Goal: Task Accomplishment & Management: Manage account settings

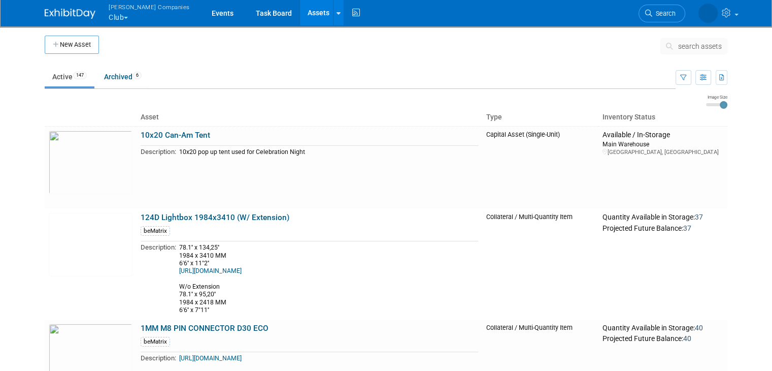
click at [300, 19] on link "Assets" at bounding box center [318, 12] width 37 height 25
click at [701, 42] on span "search assets" at bounding box center [700, 46] width 44 height 8
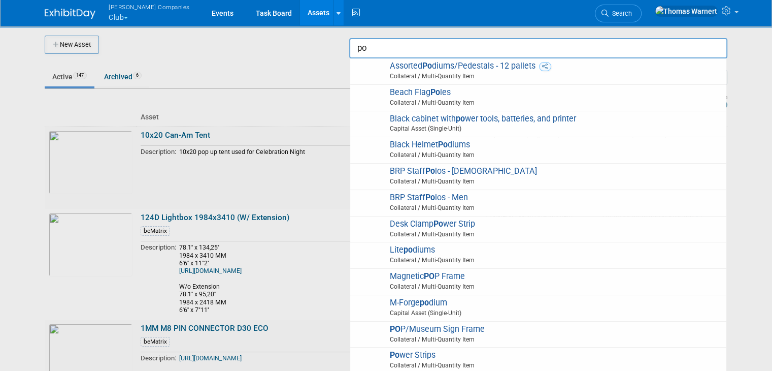
type input "p"
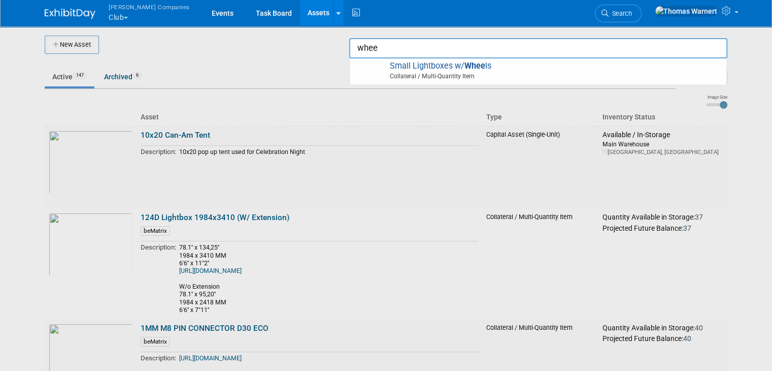
click at [521, 72] on span "Collateral / Multi-Quantity Item" at bounding box center [539, 76] width 363 height 9
type input "Small Lightboxes w/ Wheels"
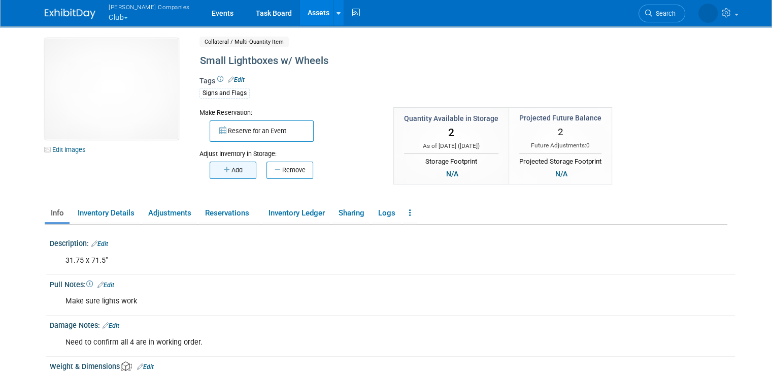
click at [236, 170] on button "Add" at bounding box center [233, 169] width 47 height 17
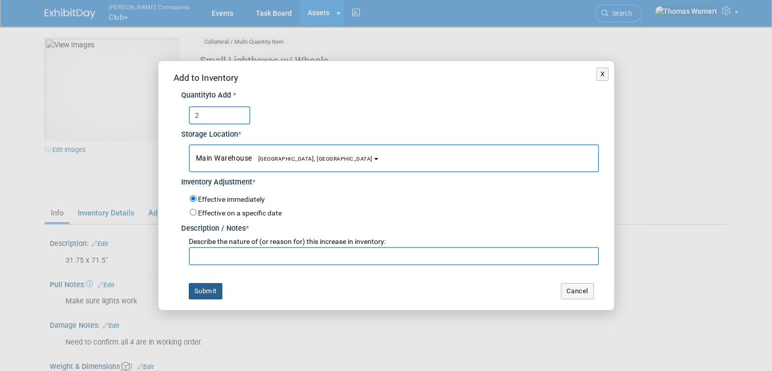
type input "2"
click at [216, 288] on button "Submit" at bounding box center [206, 291] width 34 height 16
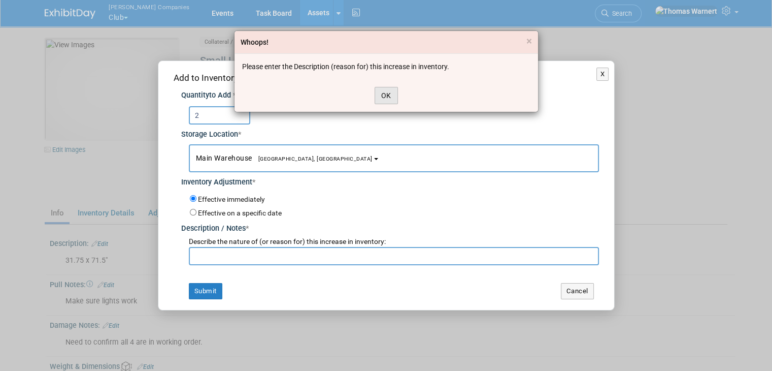
click at [384, 91] on button "OK" at bounding box center [386, 95] width 23 height 17
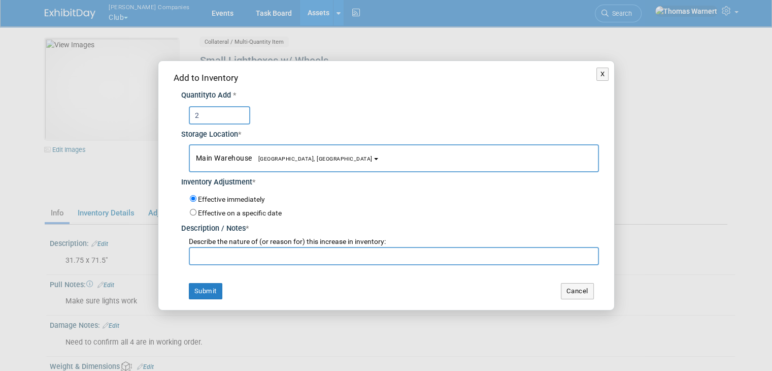
click at [247, 250] on input "text" at bounding box center [394, 256] width 410 height 18
type input "."
click at [216, 289] on button "Submit" at bounding box center [206, 291] width 34 height 16
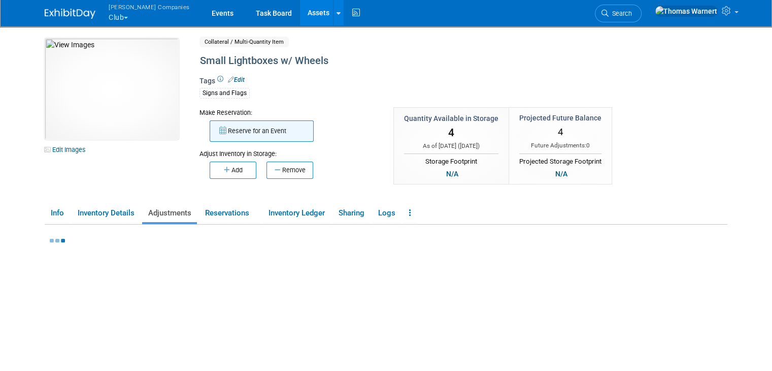
click at [240, 126] on button "Reserve for an Event" at bounding box center [262, 130] width 104 height 21
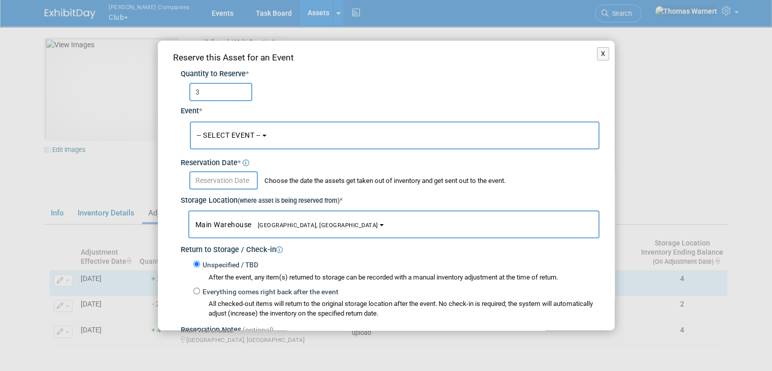
type input "3"
click at [230, 139] on span "-- SELECT EVENT --" at bounding box center [229, 135] width 64 height 8
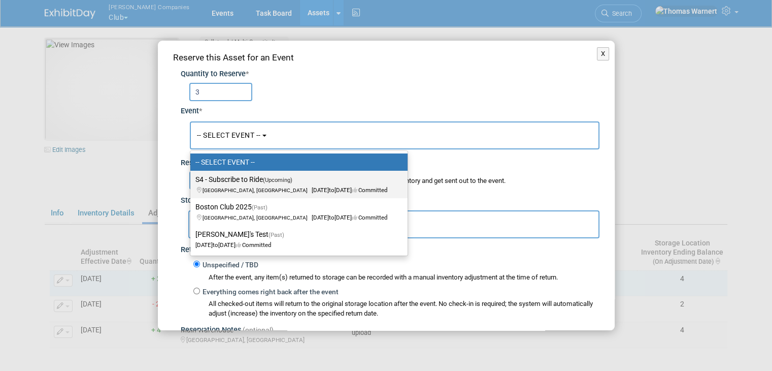
click at [238, 177] on label "S4 - Subscribe to Ride (Upcoming) Middletown, NY Sep 19, 2025 to Sep 21, 2025 C…" at bounding box center [296, 184] width 202 height 23
click at [192, 177] on input "S4 - Subscribe to Ride (Upcoming) Middletown, NY Sep 19, 2025 to Sep 21, 2025 C…" at bounding box center [188, 179] width 7 height 7
select select "11151812"
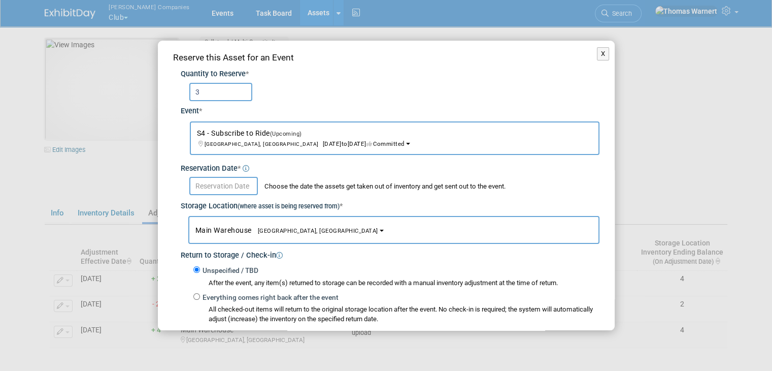
click at [243, 296] on label "Everything comes right back after the event" at bounding box center [269, 297] width 139 height 10
click at [200, 296] on input "Everything comes right back after the event" at bounding box center [196, 296] width 7 height 7
radio input "true"
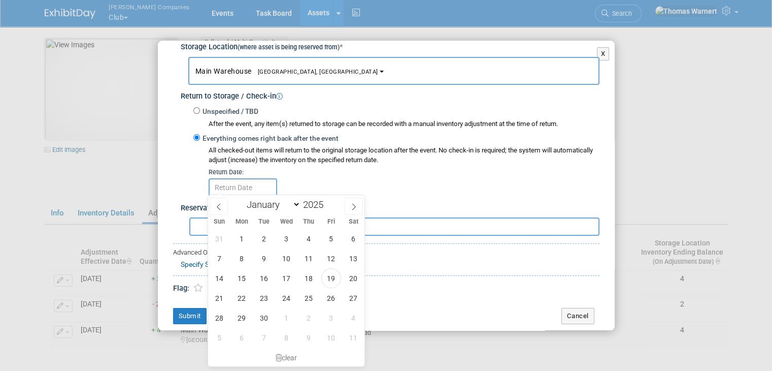
scroll to position [51, 0]
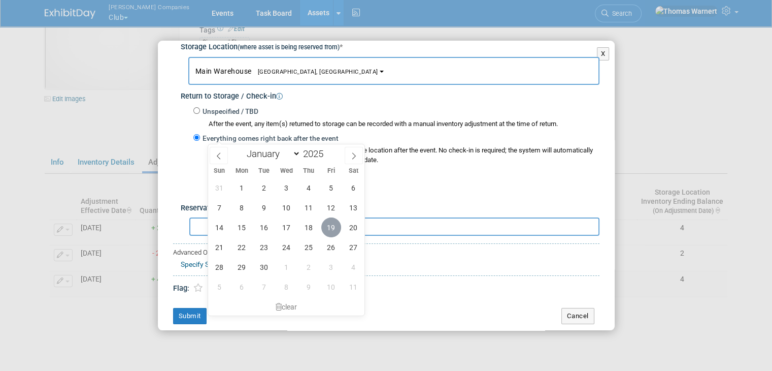
click at [329, 226] on span "19" at bounding box center [331, 227] width 20 height 20
type input "Sep 19, 2025"
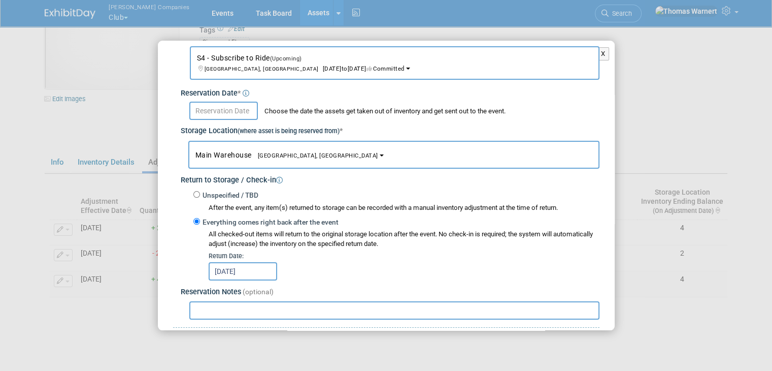
scroll to position [57, 0]
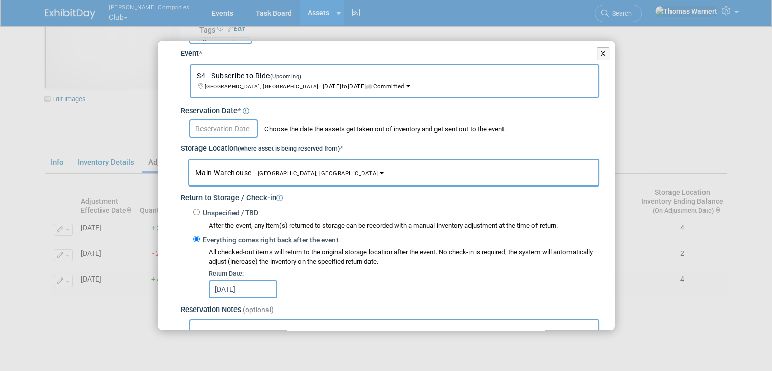
click at [251, 127] on input "text" at bounding box center [223, 128] width 69 height 18
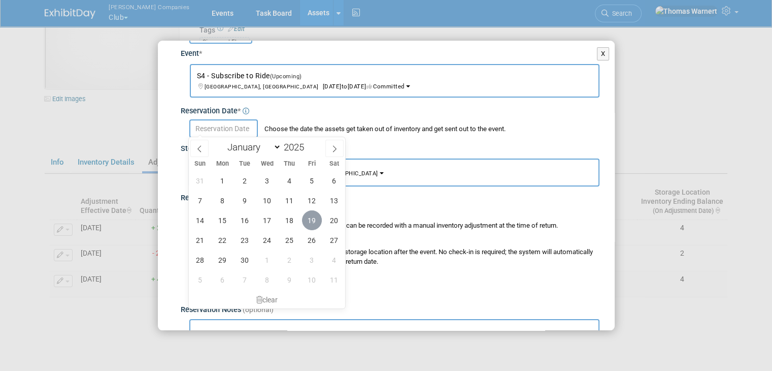
click at [313, 219] on span "19" at bounding box center [312, 220] width 20 height 20
type input "Sep 19, 2025"
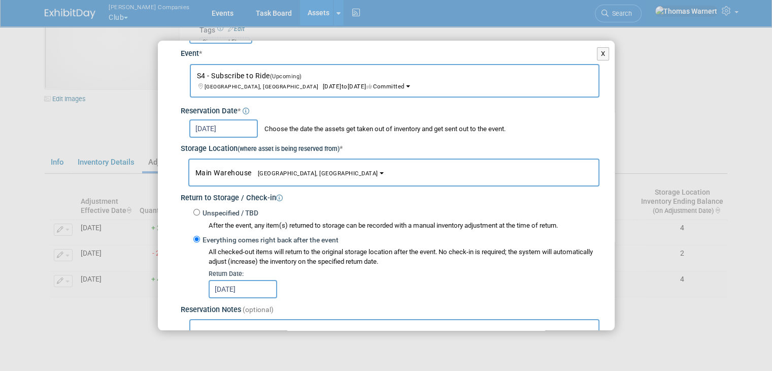
scroll to position [108, 0]
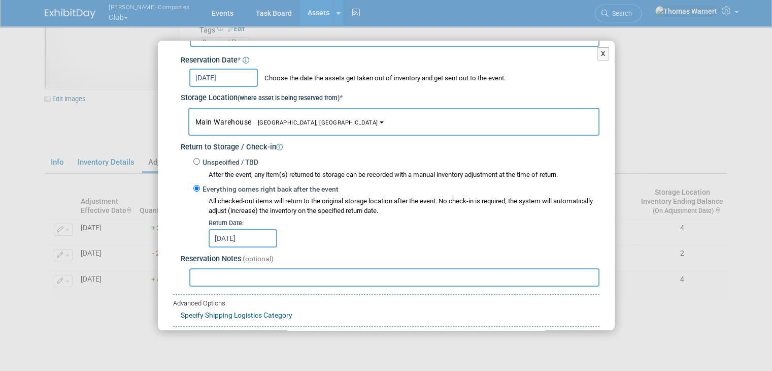
click at [264, 232] on input "Sep 19, 2025" at bounding box center [243, 238] width 69 height 18
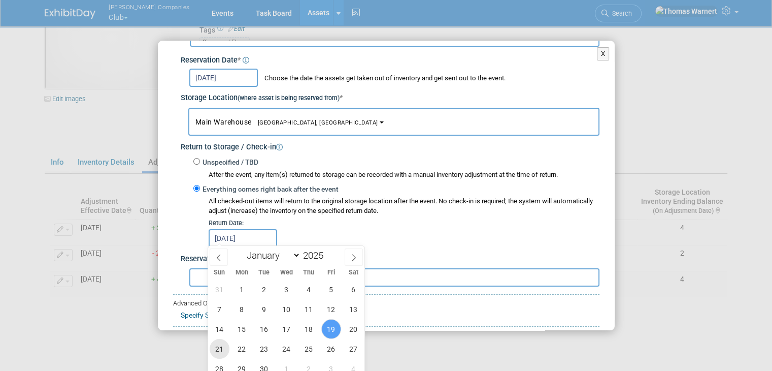
click at [223, 345] on span "21" at bounding box center [220, 349] width 20 height 20
type input "Sep 21, 2025"
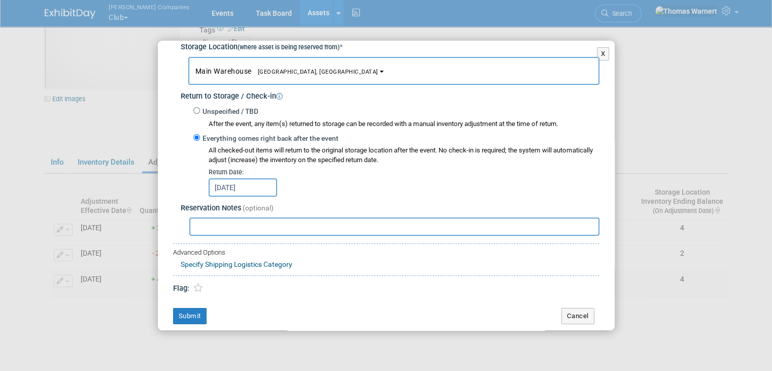
scroll to position [160, 0]
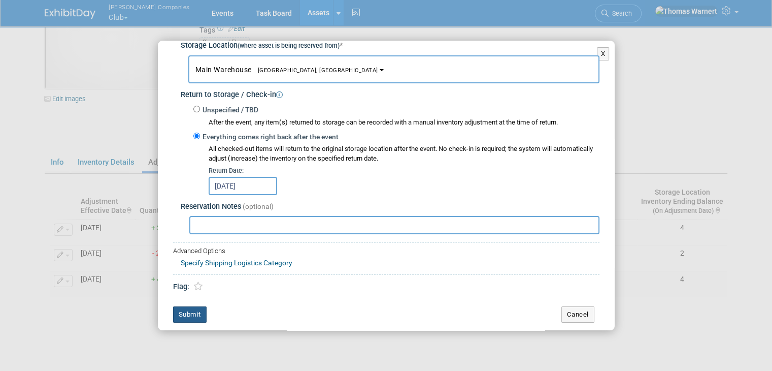
click at [193, 308] on button "Submit" at bounding box center [190, 314] width 34 height 16
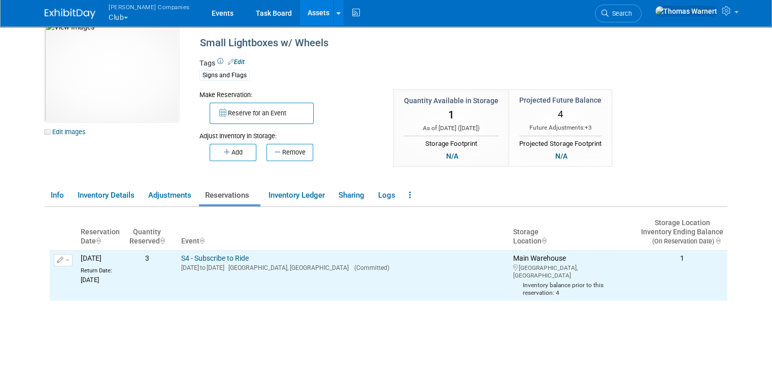
scroll to position [0, 0]
